Goal: Find specific page/section: Find specific page/section

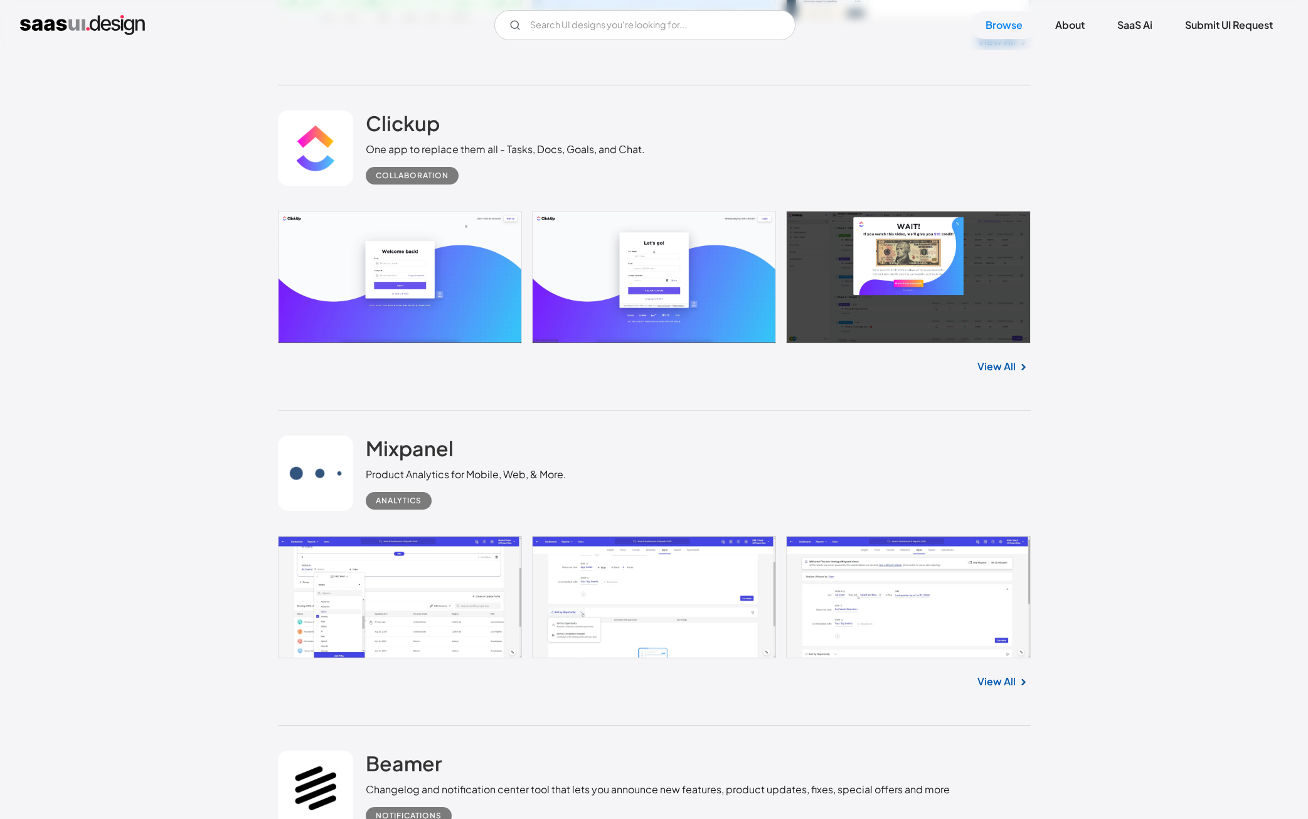
scroll to position [5514, 0]
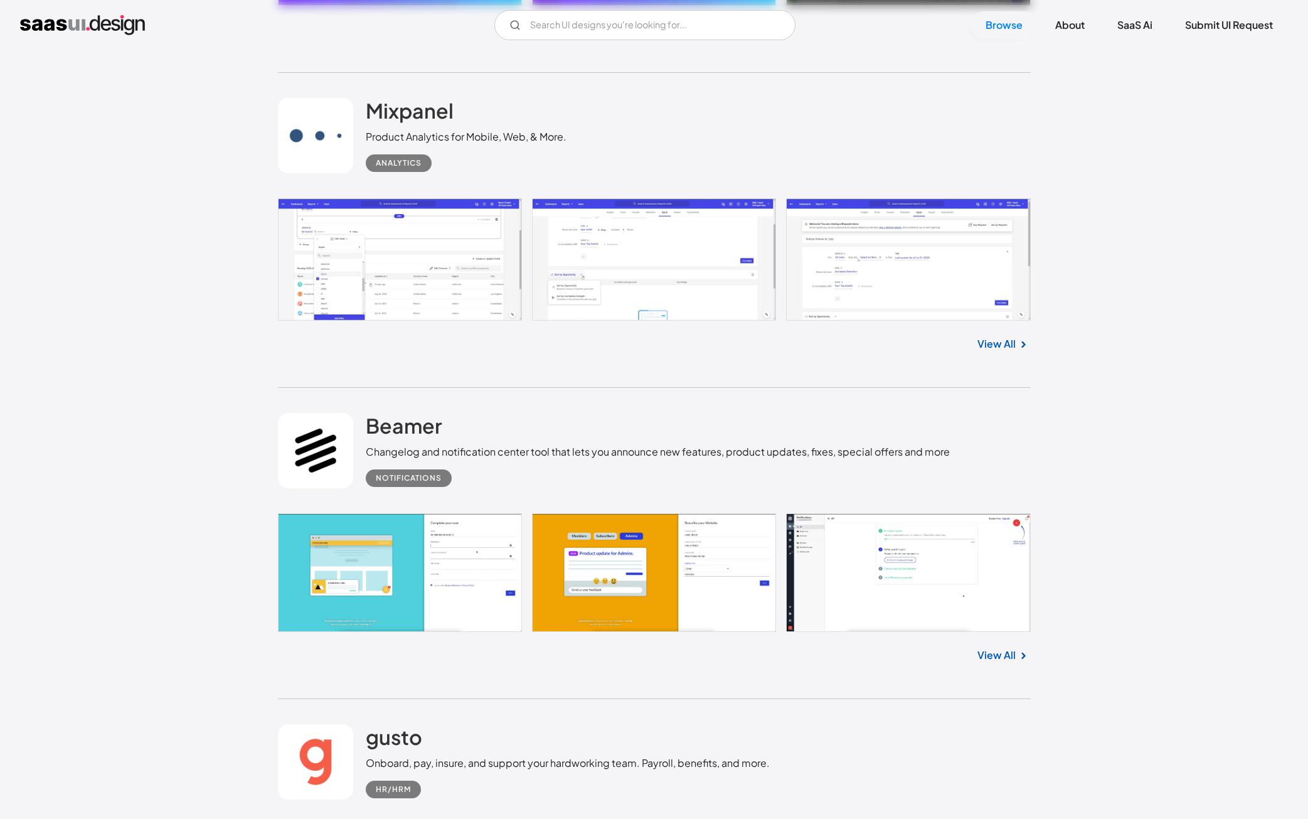
click at [710, 433] on div "[PERSON_NAME] Changelog and notification center tool that lets you announce new…" at bounding box center [658, 450] width 584 height 74
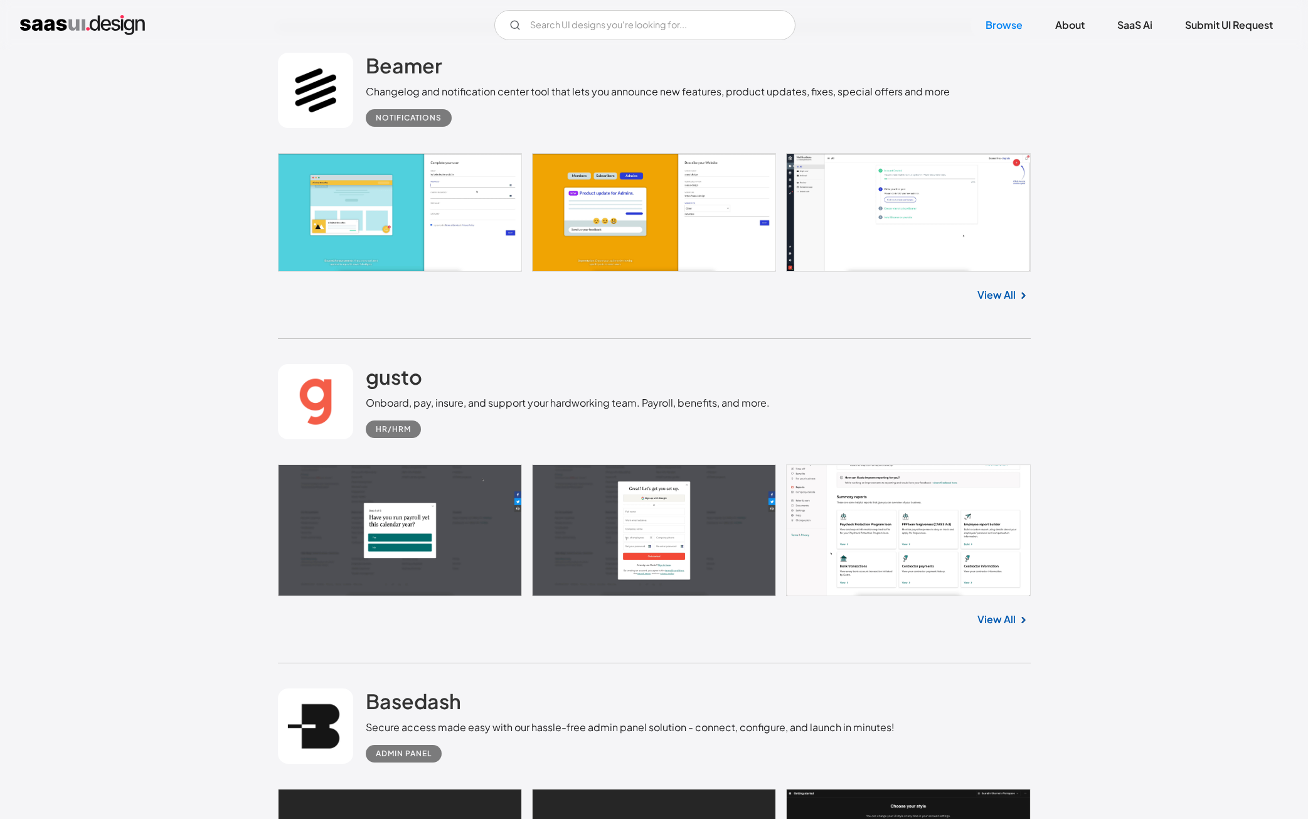
scroll to position [6230, 0]
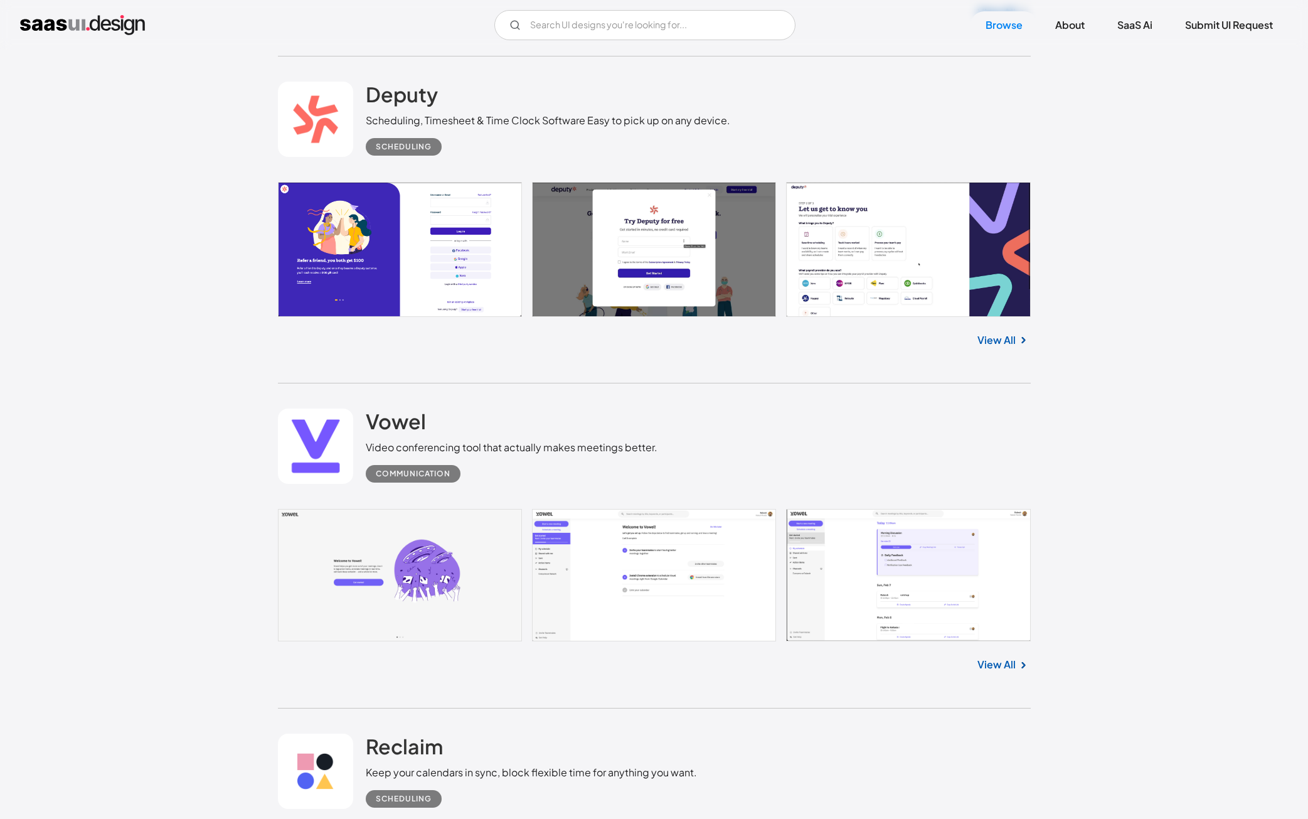
scroll to position [6947, 0]
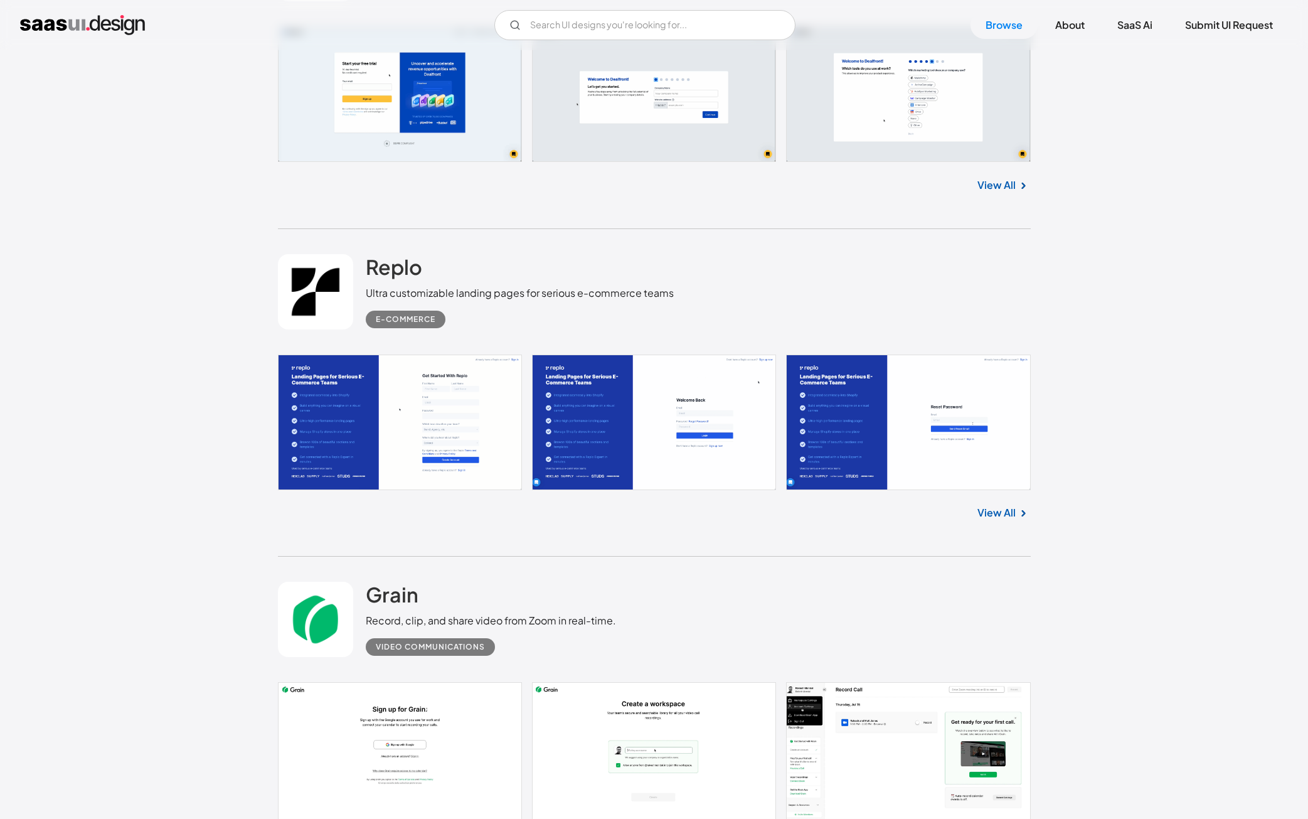
scroll to position [8253, 0]
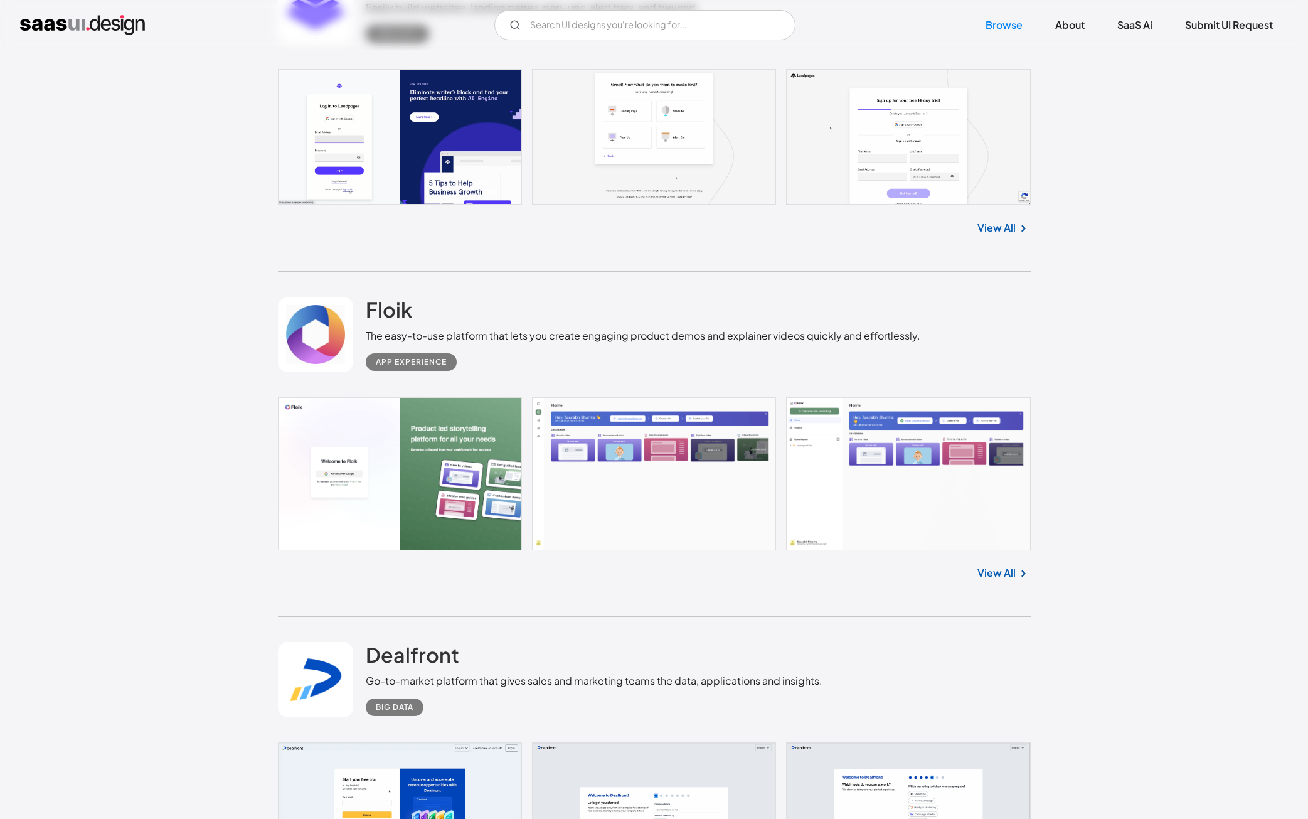
click at [705, 486] on link at bounding box center [654, 473] width 753 height 153
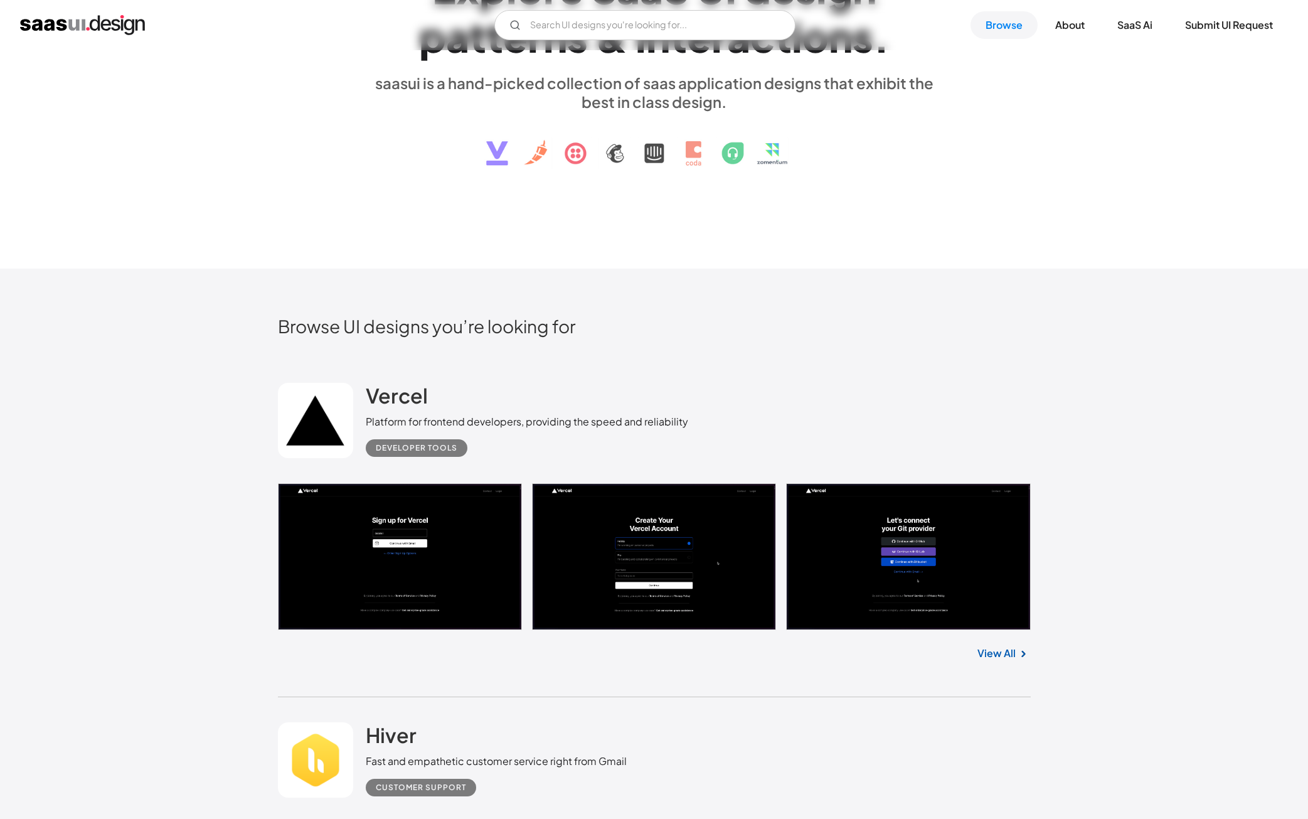
scroll to position [0, 0]
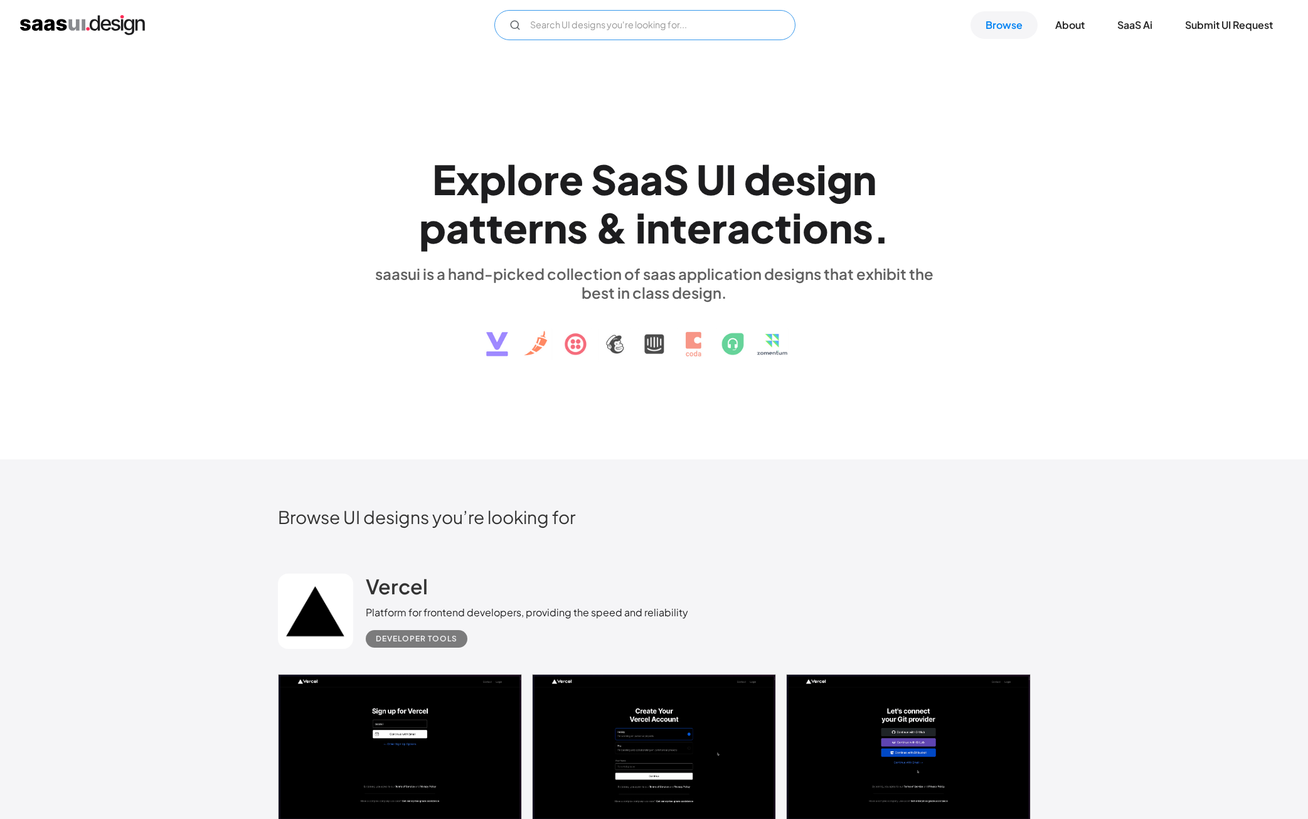
click at [691, 35] on input "Email Form" at bounding box center [645, 25] width 301 height 30
type input "[PERSON_NAME]"
type input "landing"
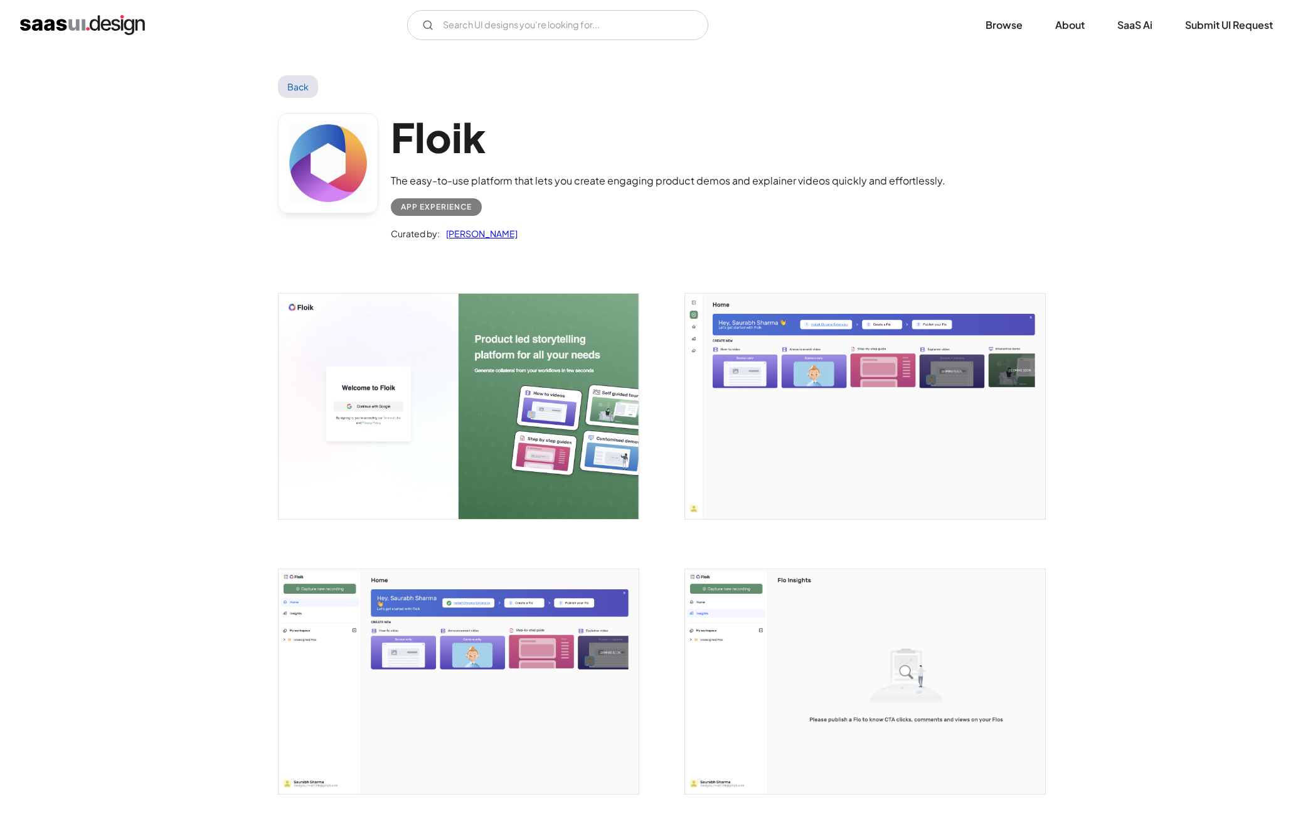
click at [788, 417] on img "open lightbox" at bounding box center [865, 406] width 360 height 225
